Goal: Find contact information: Find contact information

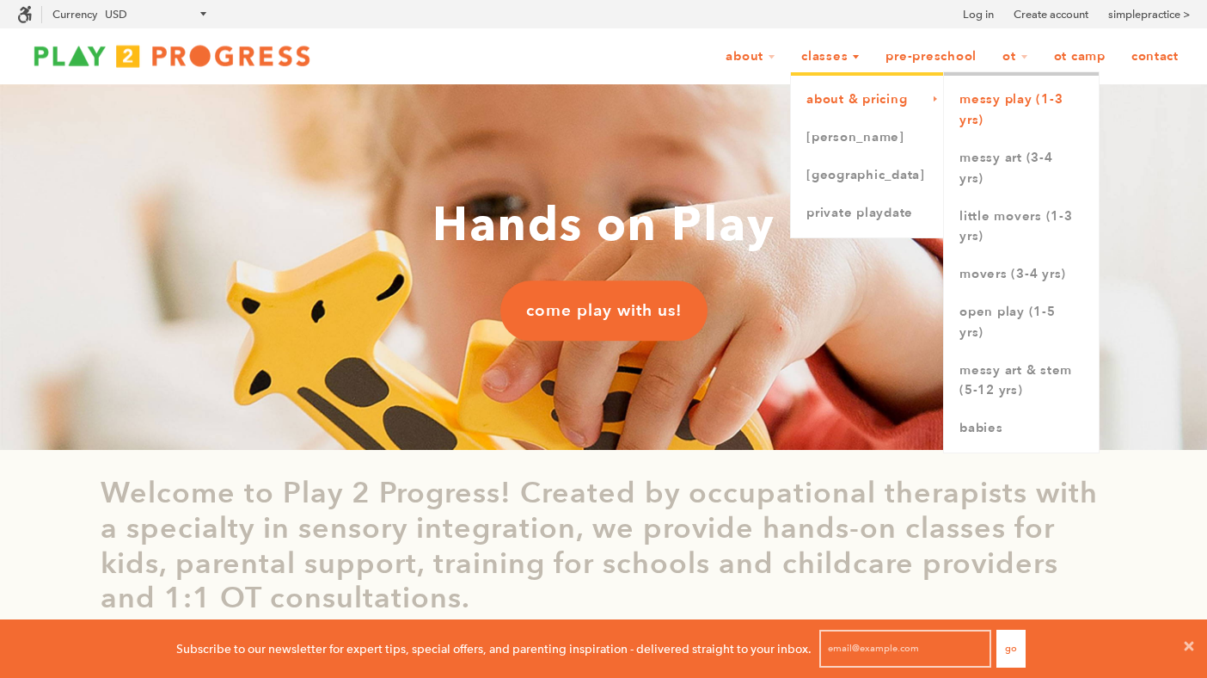
scroll to position [1, 1]
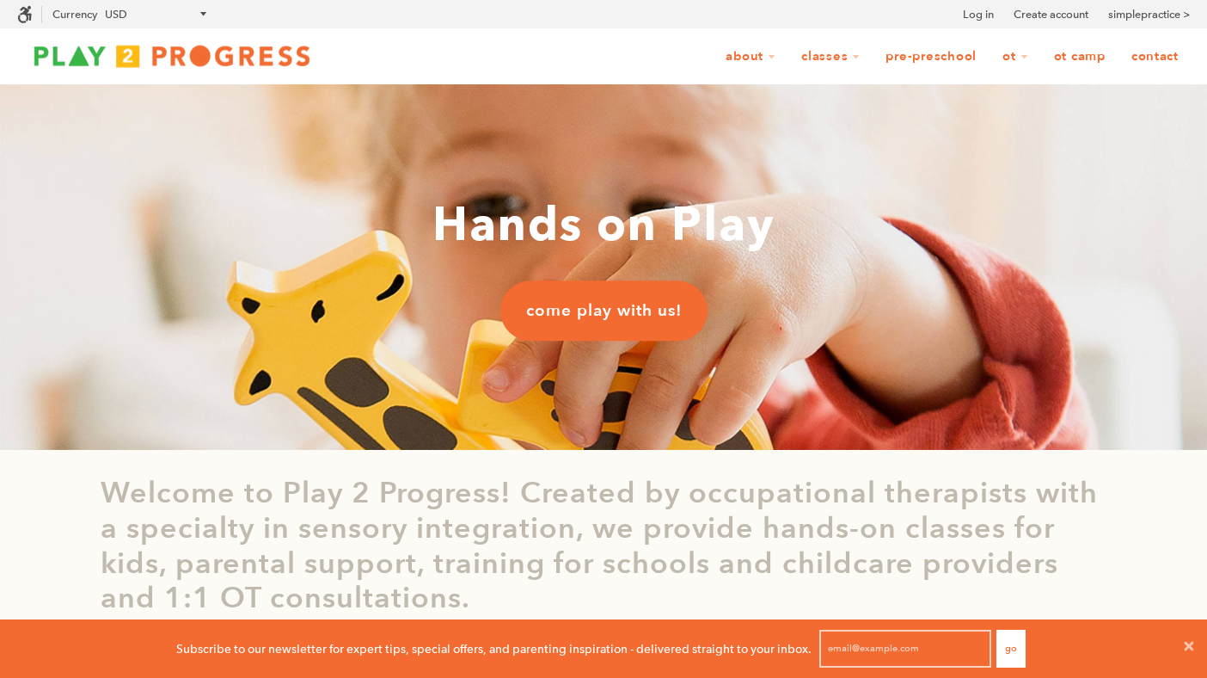
click at [1155, 58] on link "Contact" at bounding box center [1156, 56] width 70 height 33
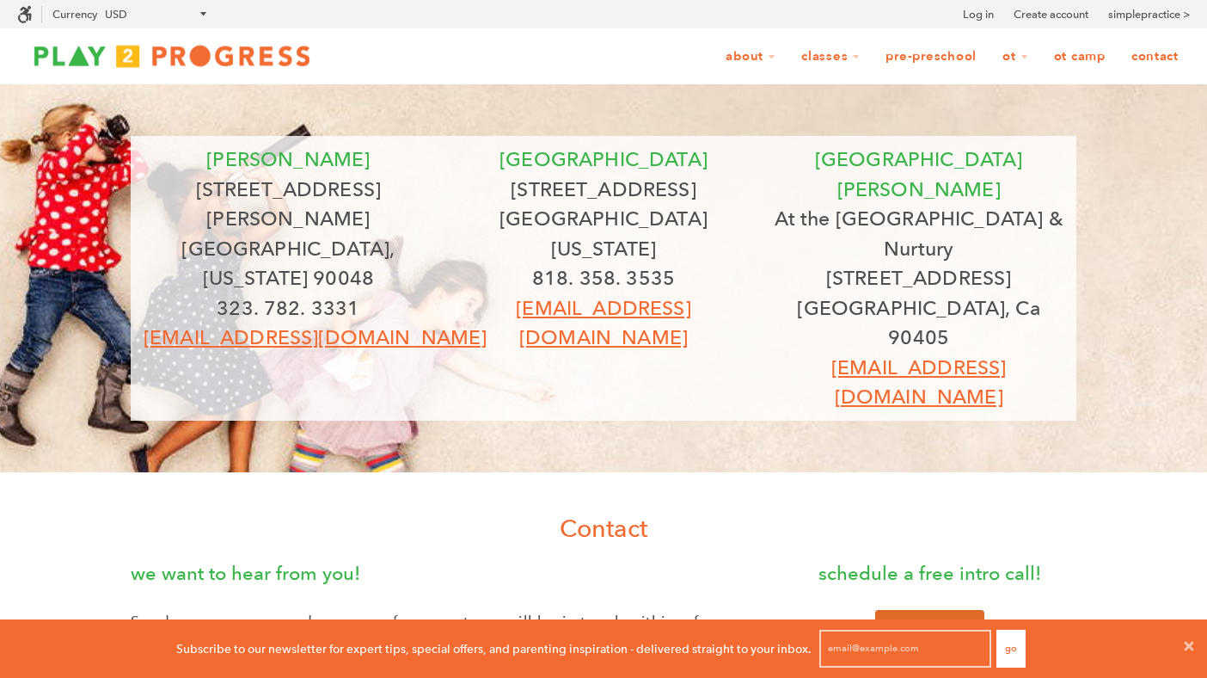
scroll to position [1, 1]
drag, startPoint x: 734, startPoint y: 280, endPoint x: 467, endPoint y: 285, distance: 266.6
click at [467, 293] on p "[EMAIL_ADDRESS][DOMAIN_NAME]" at bounding box center [604, 322] width 290 height 59
copy link "[EMAIL_ADDRESS][DOMAIN_NAME]"
